Goal: Information Seeking & Learning: Understand process/instructions

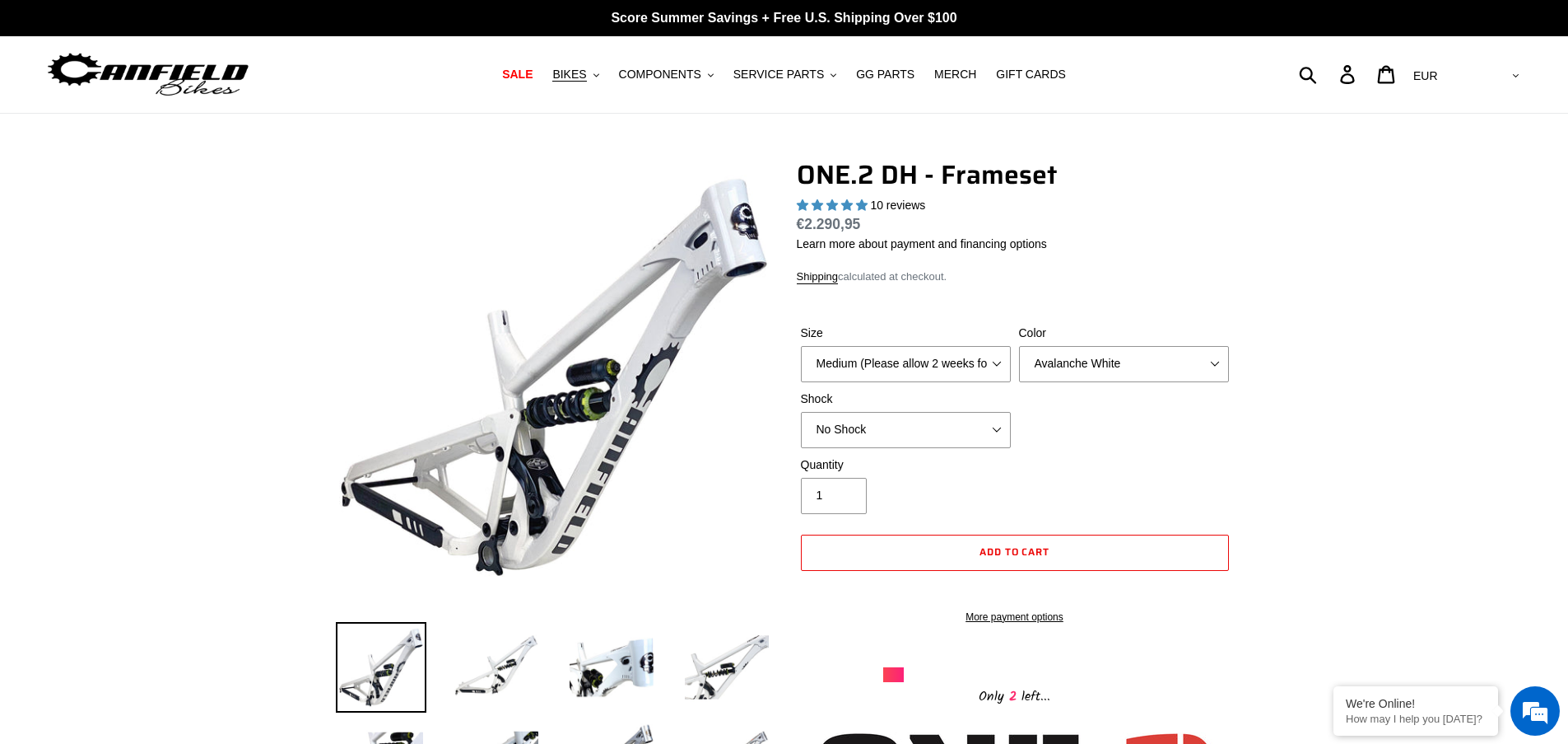
select select "highest-rating"
click at [819, 281] on link "Shipping" at bounding box center [818, 277] width 42 height 14
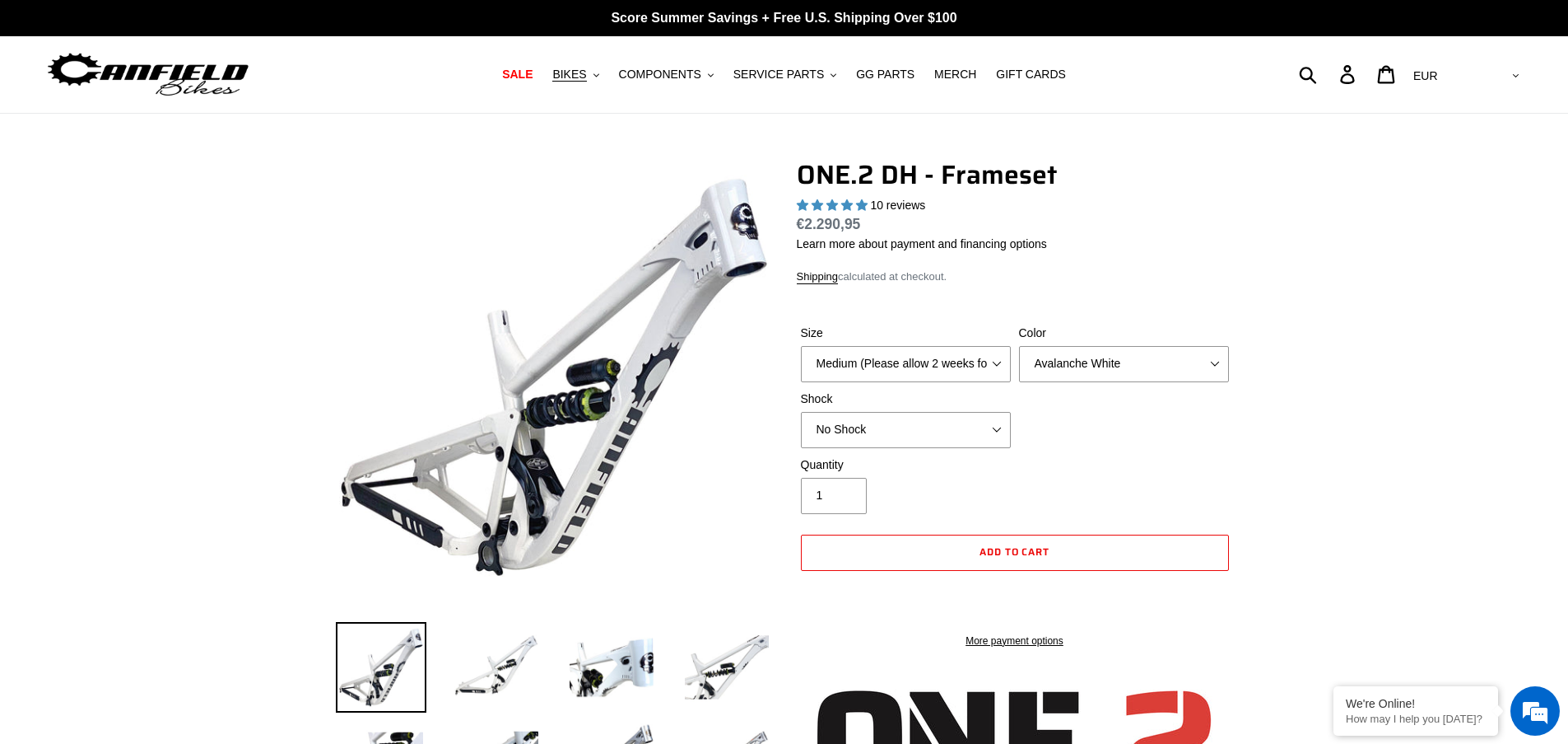
select select "highest-rating"
